Goal: Task Accomplishment & Management: Complete application form

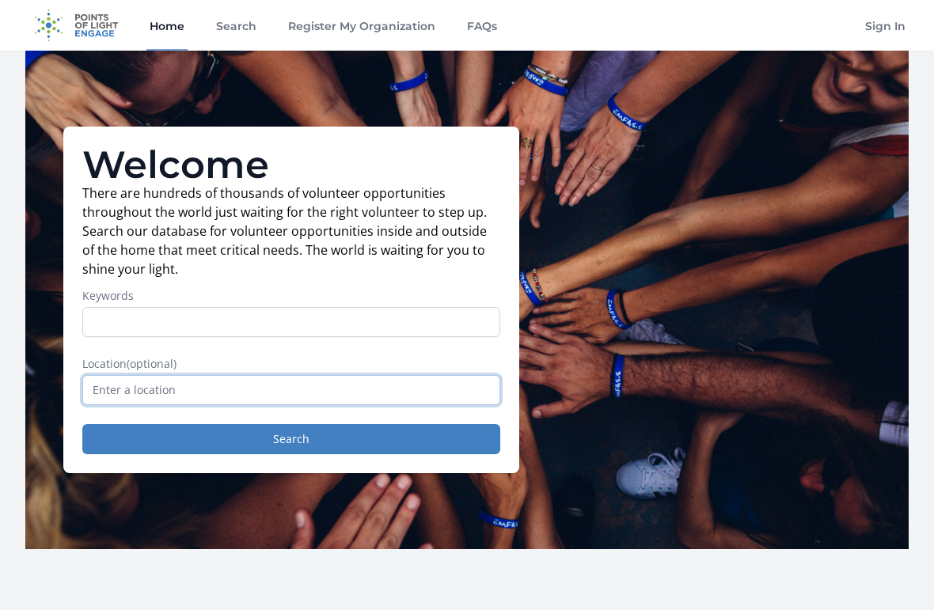
click at [100, 381] on input "text" at bounding box center [291, 390] width 418 height 30
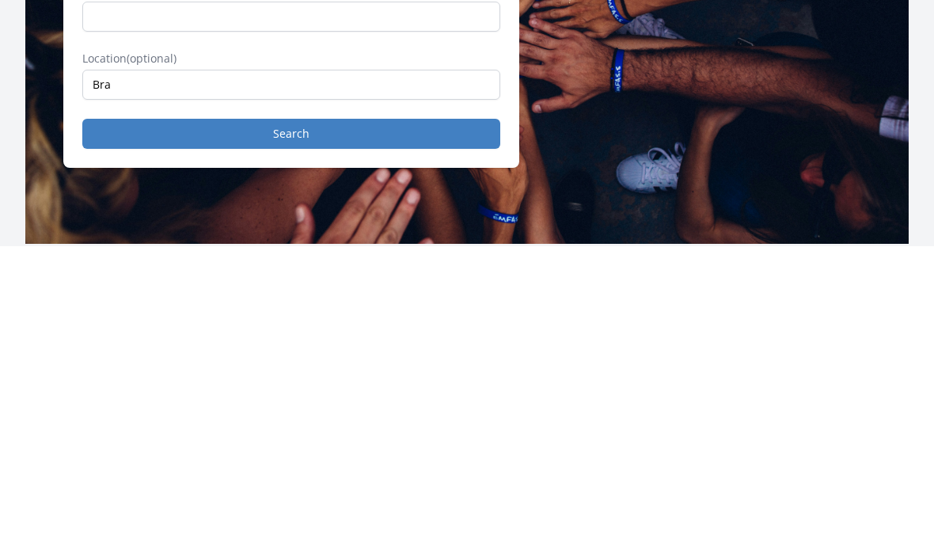
type input "Bradenton, [GEOGRAPHIC_DATA], [GEOGRAPHIC_DATA]"
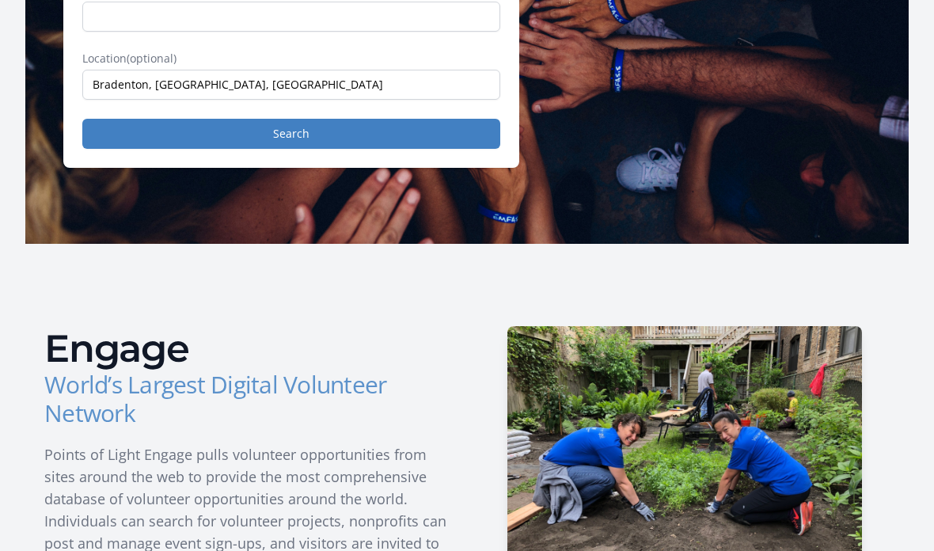
click at [107, 148] on button "Search" at bounding box center [291, 134] width 418 height 30
click at [108, 131] on button "Search" at bounding box center [291, 134] width 418 height 30
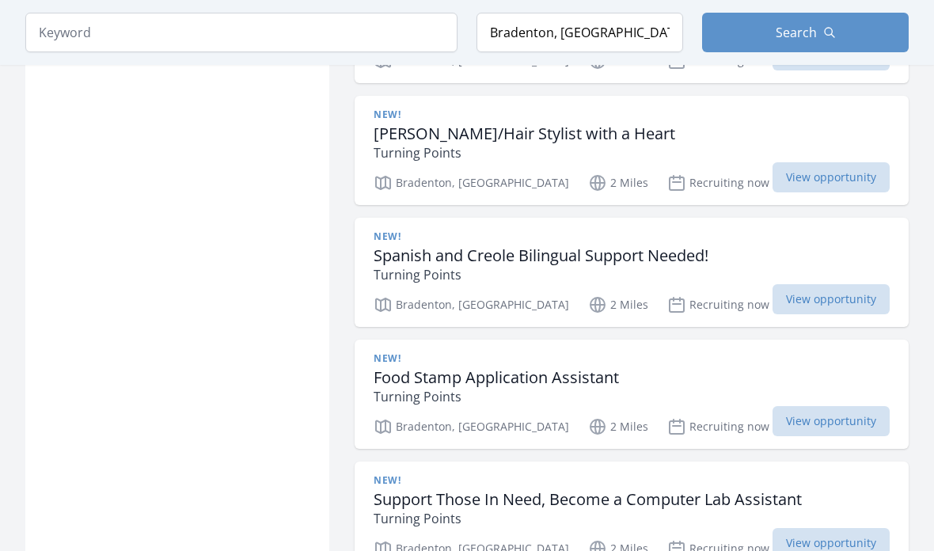
scroll to position [1848, 0]
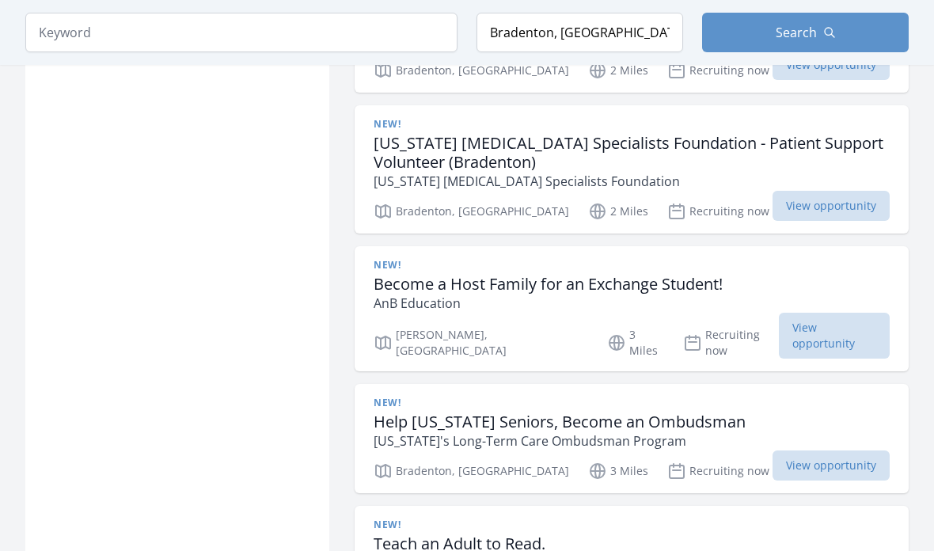
scroll to position [4379, 0]
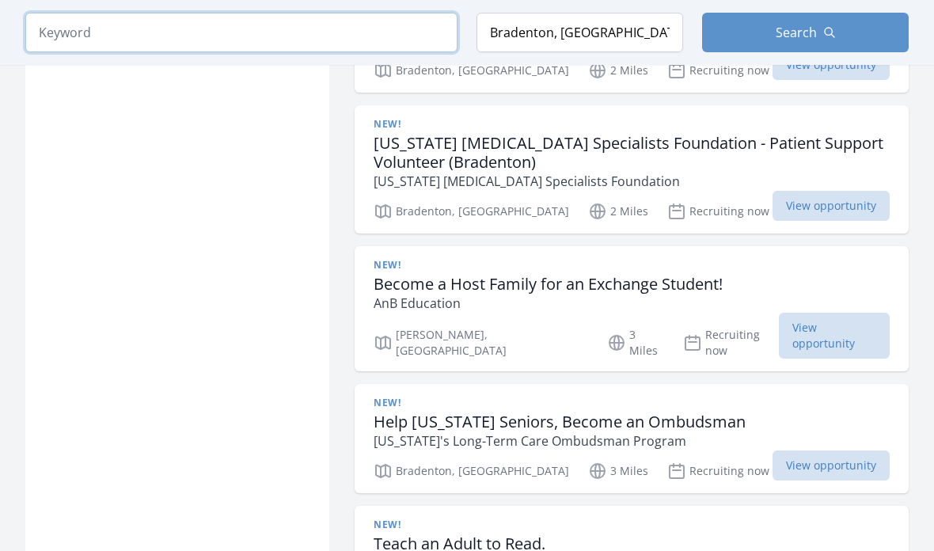
click at [65, 42] on input "search" at bounding box center [241, 33] width 432 height 40
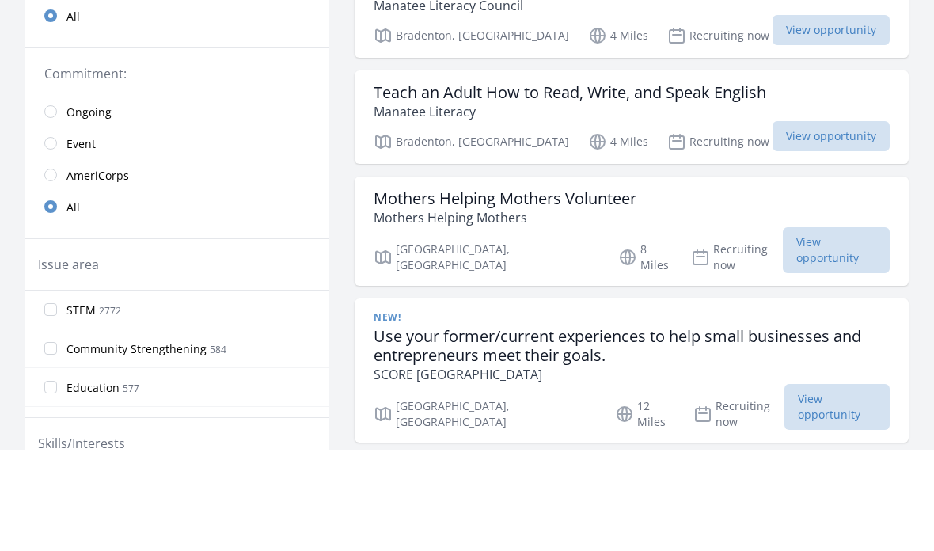
scroll to position [304, 0]
click at [793, 428] on h3 "Use your former/current experiences to help small businesses and entrepreneurs …" at bounding box center [631, 447] width 516 height 38
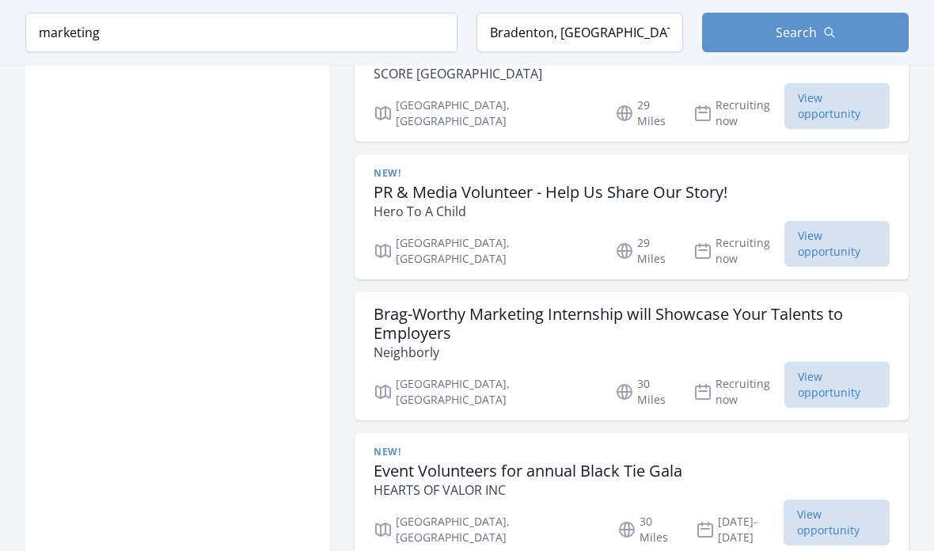
scroll to position [3325, 0]
type input "market"
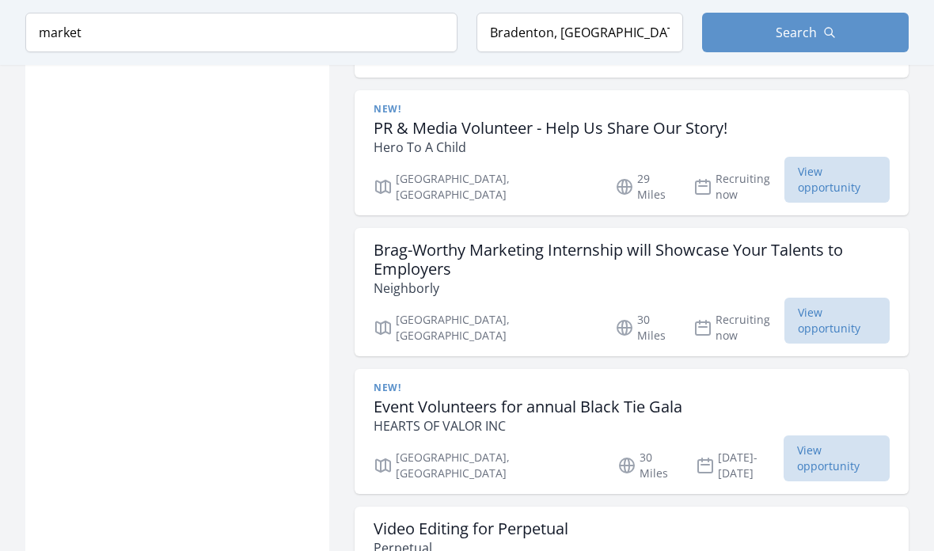
scroll to position [2486, 0]
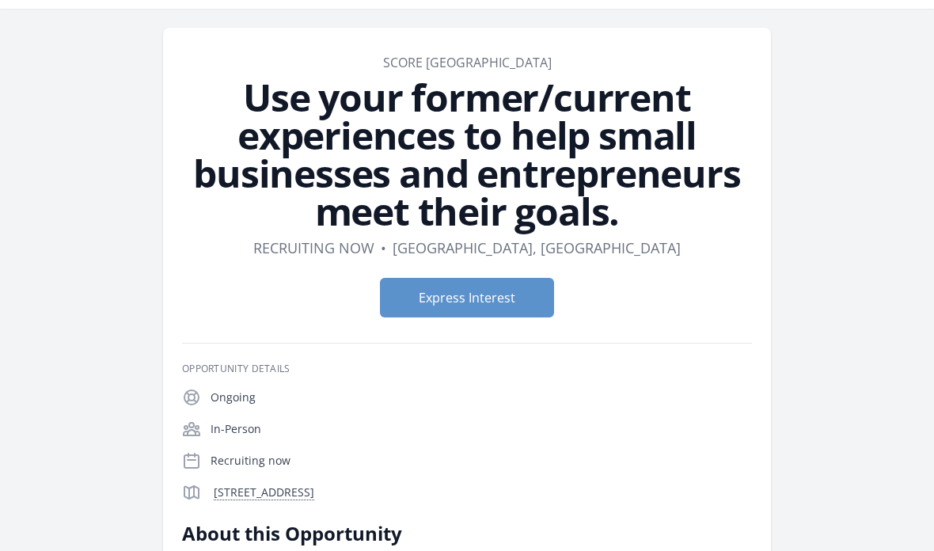
scroll to position [42, 0]
click at [508, 305] on button "Express Interest" at bounding box center [467, 298] width 174 height 40
